Goal: Information Seeking & Learning: Learn about a topic

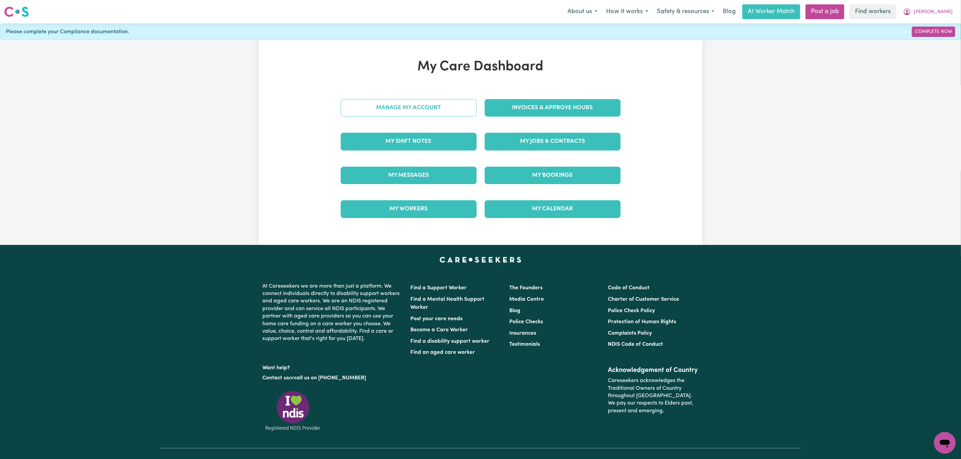
click at [401, 103] on link "Manage My Account" at bounding box center [409, 107] width 136 height 17
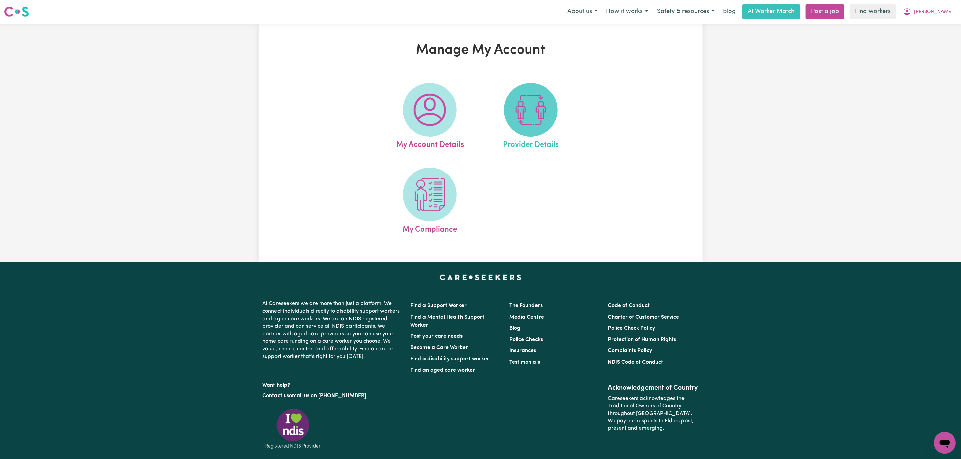
click at [557, 115] on span at bounding box center [531, 110] width 54 height 54
select select "NDIS_FUNDING_PLAN_MANAGED"
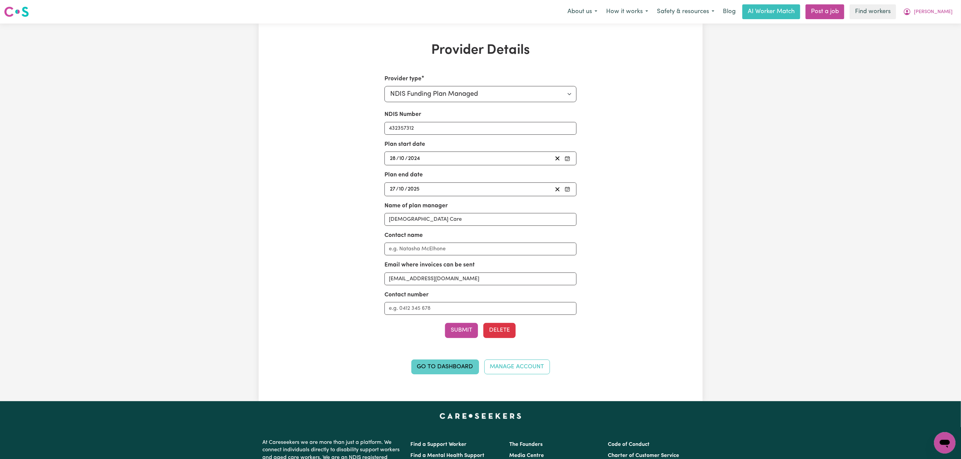
click at [432, 370] on link "Go to Dashboard" at bounding box center [445, 367] width 68 height 15
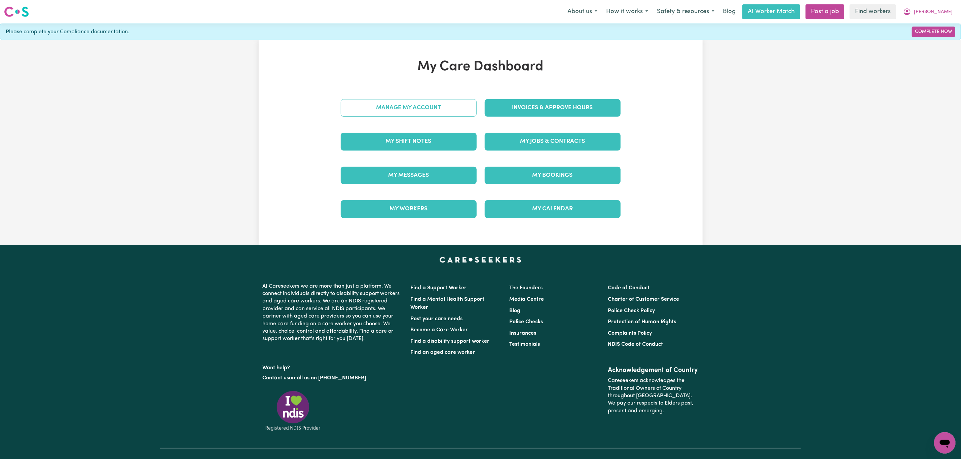
click at [402, 111] on link "Manage My Account" at bounding box center [409, 107] width 136 height 17
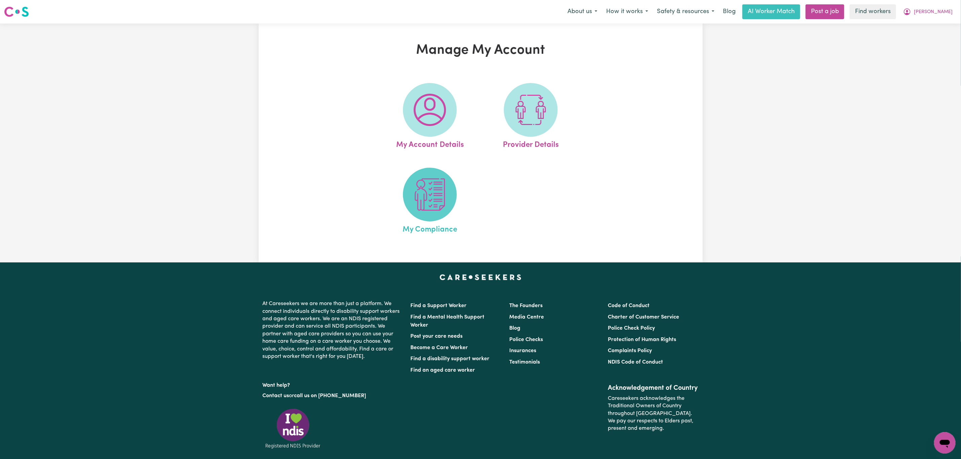
click at [424, 198] on img at bounding box center [430, 195] width 32 height 32
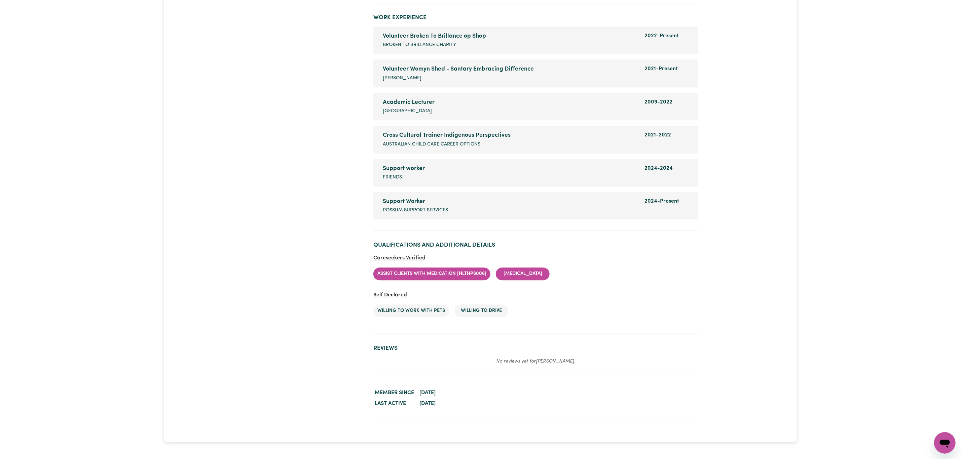
scroll to position [1211, 0]
drag, startPoint x: 959, startPoint y: 336, endPoint x: 968, endPoint y: 327, distance: 12.4
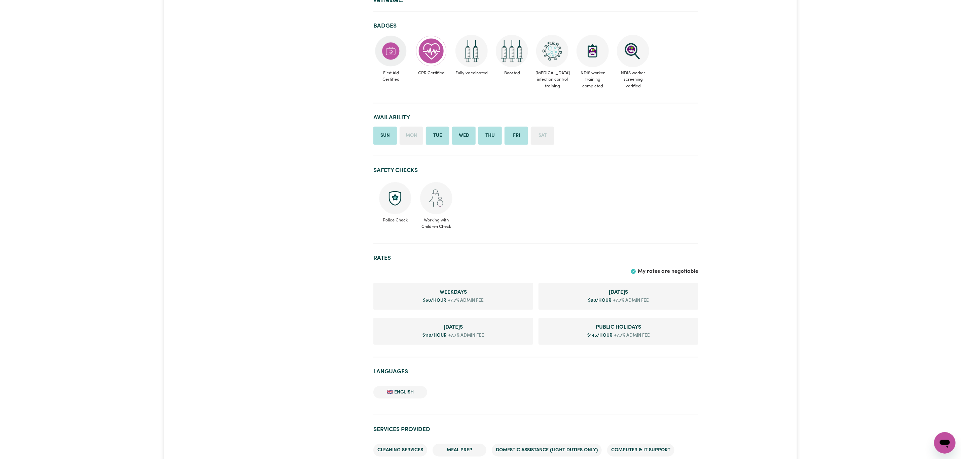
scroll to position [0, 0]
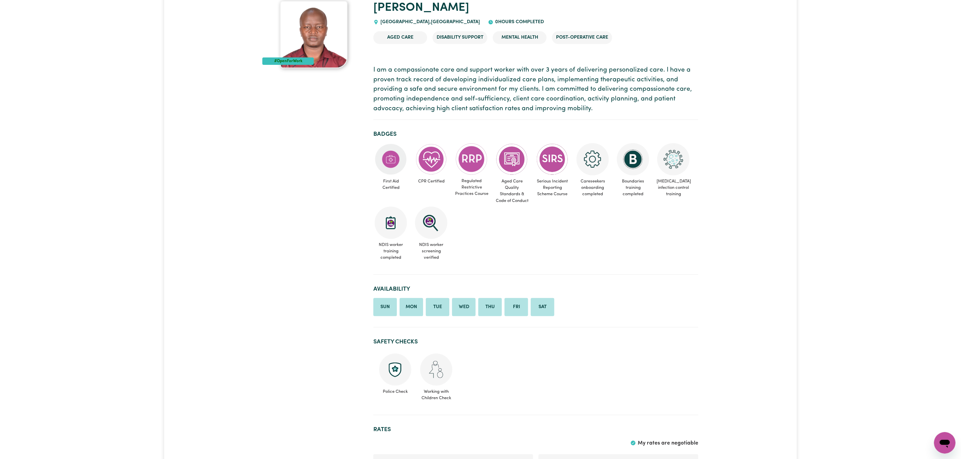
scroll to position [38, 0]
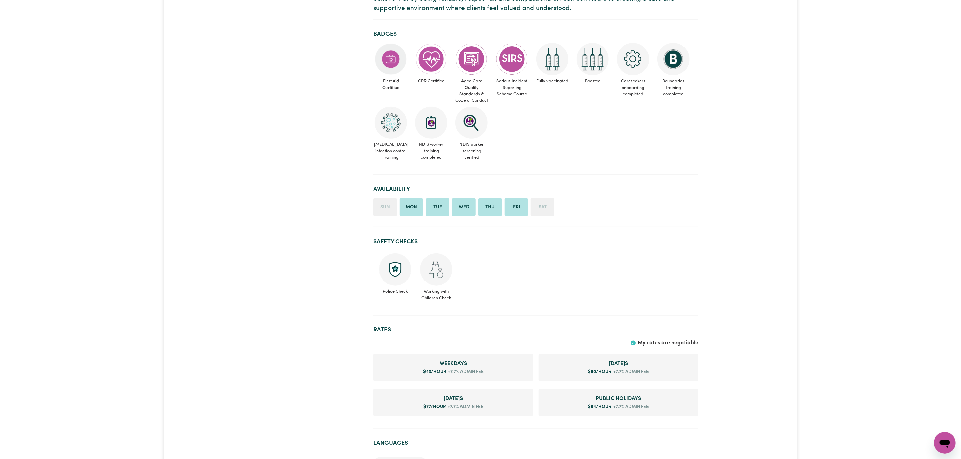
scroll to position [202, 0]
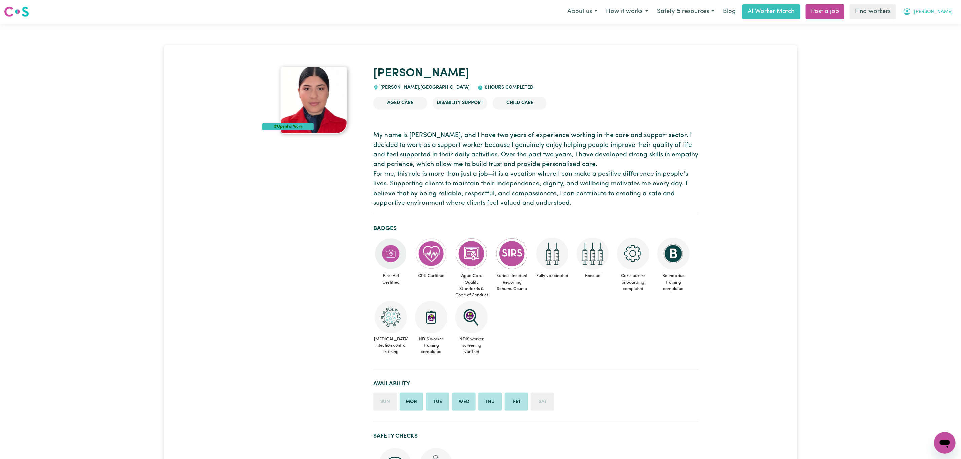
click at [928, 14] on span "[PERSON_NAME]" at bounding box center [933, 11] width 39 height 7
click at [920, 42] on link "Logout" at bounding box center [929, 38] width 53 height 13
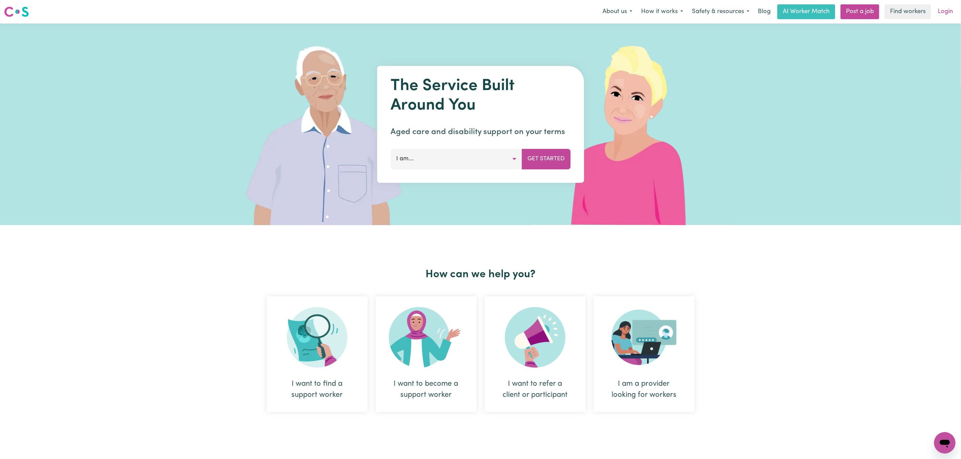
click at [942, 13] on link "Login" at bounding box center [945, 11] width 23 height 15
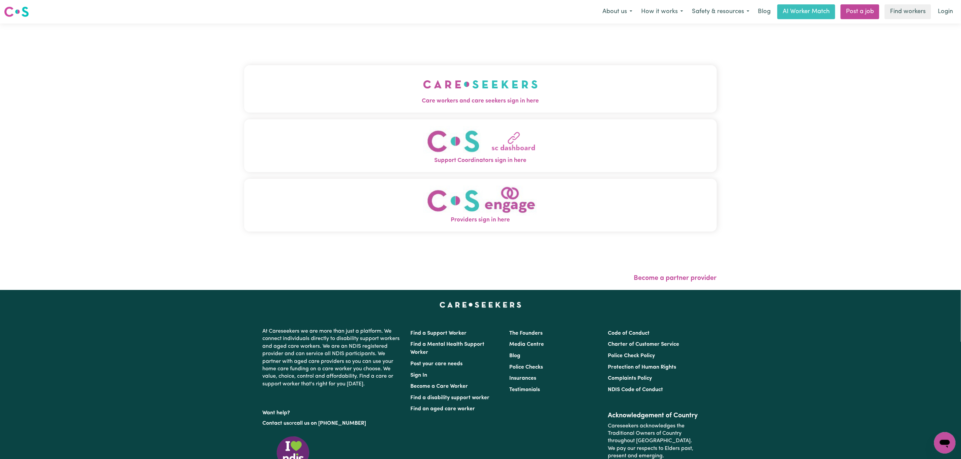
click at [356, 122] on button "Support Coordinators sign in here" at bounding box center [480, 145] width 473 height 53
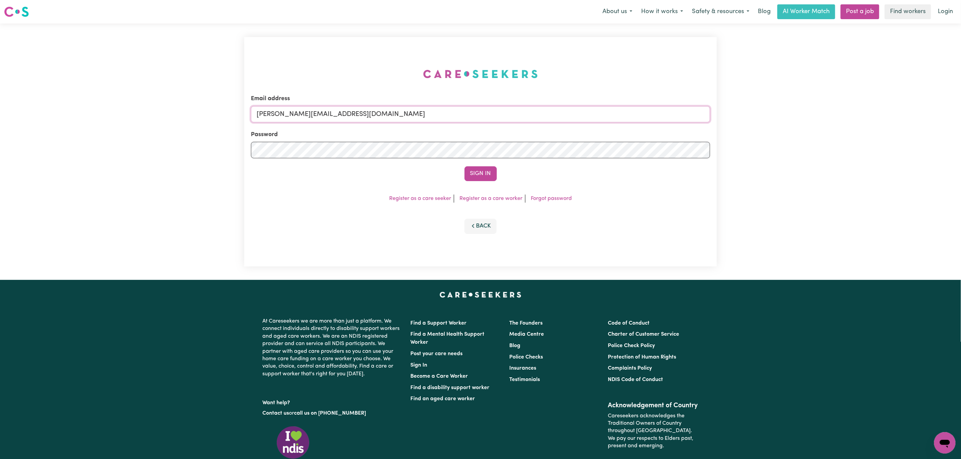
click at [297, 115] on input "[PERSON_NAME][EMAIL_ADDRESS][DOMAIN_NAME]" at bounding box center [480, 114] width 459 height 16
drag, startPoint x: 295, startPoint y: 116, endPoint x: 454, endPoint y: 120, distance: 159.5
click at [454, 120] on input "[EMAIL_ADDRESS][PERSON_NAME][DOMAIN_NAME]" at bounding box center [480, 114] width 459 height 16
type input "superuser~[EMAIL_ADDRESS][DOMAIN_NAME]"
click at [478, 174] on button "Sign In" at bounding box center [480, 173] width 32 height 15
